Goal: Book appointment/travel/reservation

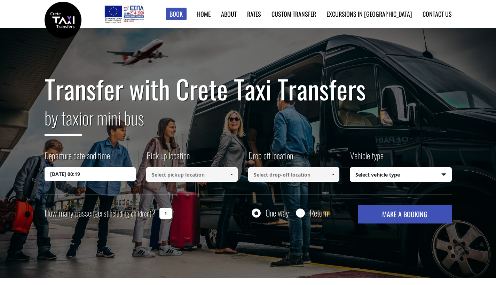
click at [105, 172] on input "14/08/2025 00:19" at bounding box center [90, 174] width 91 height 14
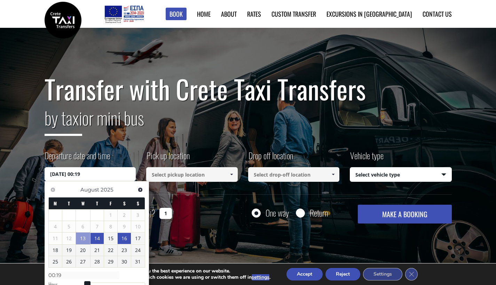
click at [126, 238] on link "16" at bounding box center [124, 238] width 13 height 11
type input "16/08/2025 00:00"
click at [191, 181] on input at bounding box center [191, 174] width 91 height 15
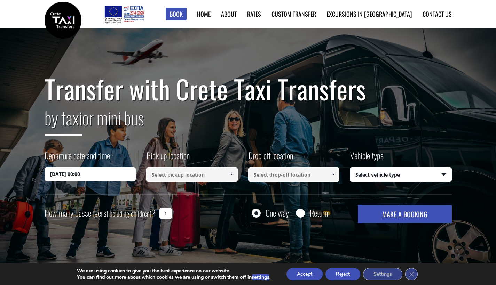
click at [197, 176] on input at bounding box center [191, 174] width 91 height 15
click at [281, 174] on input at bounding box center [293, 174] width 91 height 15
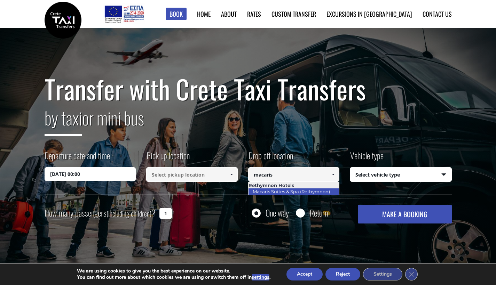
click at [286, 191] on link "Macaris Suites & Spa (Rethymnon)" at bounding box center [291, 192] width 86 height 10
type input "Macaris Suites & Spa (Rethymnon)"
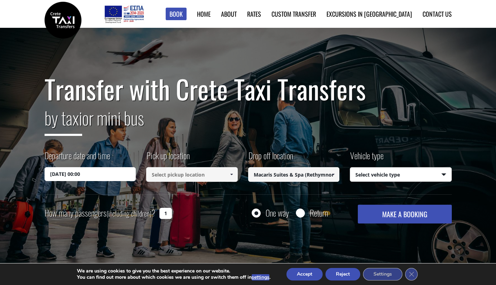
select select "540"
click at [164, 215] on input "1" at bounding box center [165, 213] width 13 height 11
type input "3"
click at [224, 176] on input at bounding box center [191, 174] width 91 height 15
click at [231, 175] on span at bounding box center [232, 175] width 6 height 6
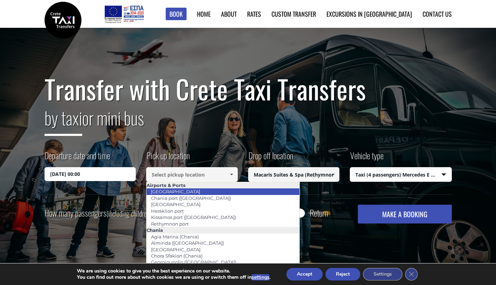
click at [216, 189] on li "[GEOGRAPHIC_DATA]" at bounding box center [222, 192] width 153 height 6
type input "[GEOGRAPHIC_DATA]"
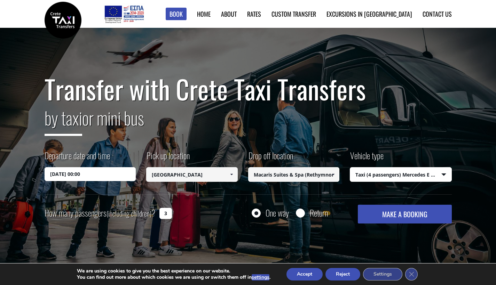
click at [409, 219] on button "MAKE A BOOKING" at bounding box center [405, 214] width 94 height 19
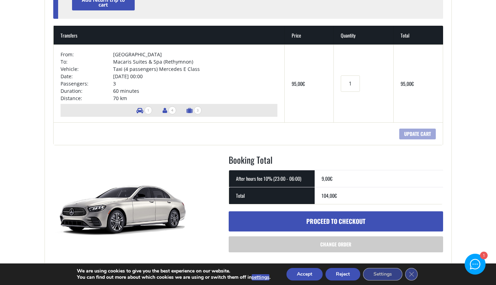
scroll to position [108, 0]
